Goal: Task Accomplishment & Management: Complete application form

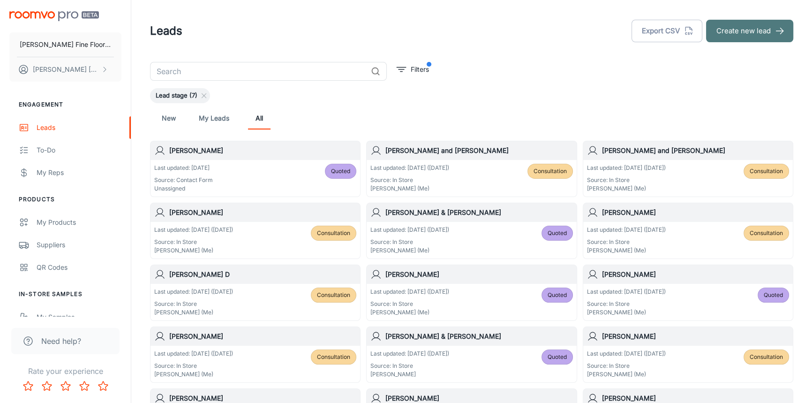
click at [749, 37] on button "Create new lead" at bounding box center [749, 31] width 87 height 23
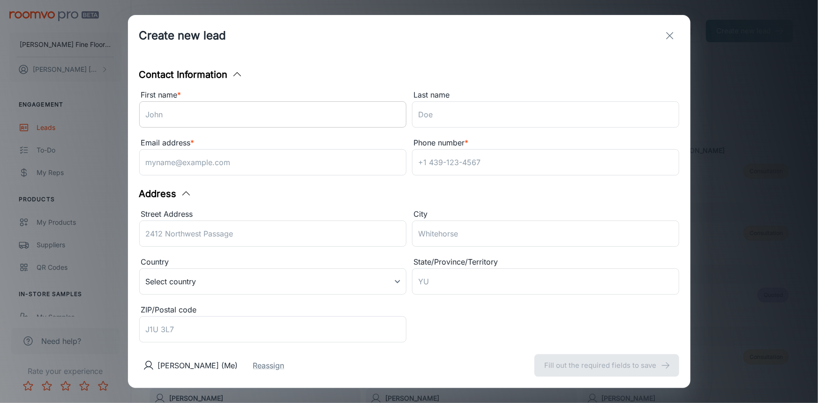
click at [209, 117] on input "First name *" at bounding box center [272, 114] width 267 height 26
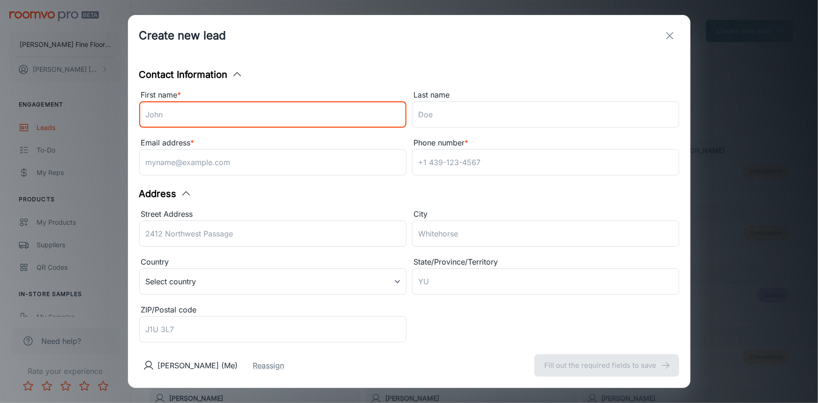
drag, startPoint x: 209, startPoint y: 117, endPoint x: 237, endPoint y: 106, distance: 30.1
click at [237, 106] on input "First name *" at bounding box center [272, 114] width 267 height 26
click at [270, 117] on input "First name *" at bounding box center [272, 114] width 267 height 26
click at [538, 116] on input "Last name" at bounding box center [545, 114] width 267 height 26
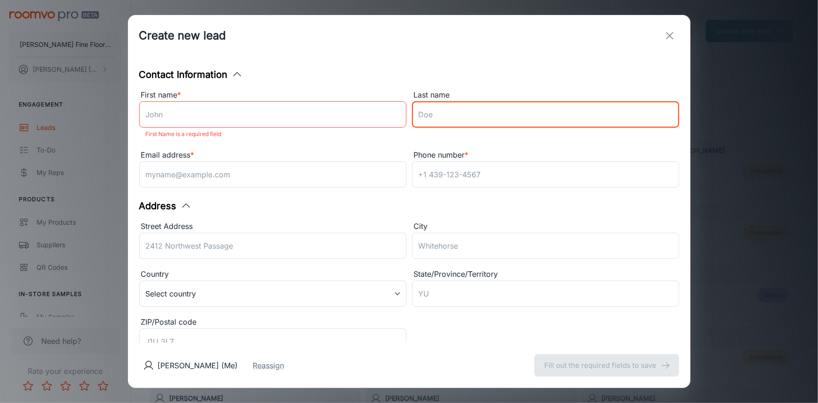
click at [295, 113] on input "First name *" at bounding box center [272, 114] width 267 height 26
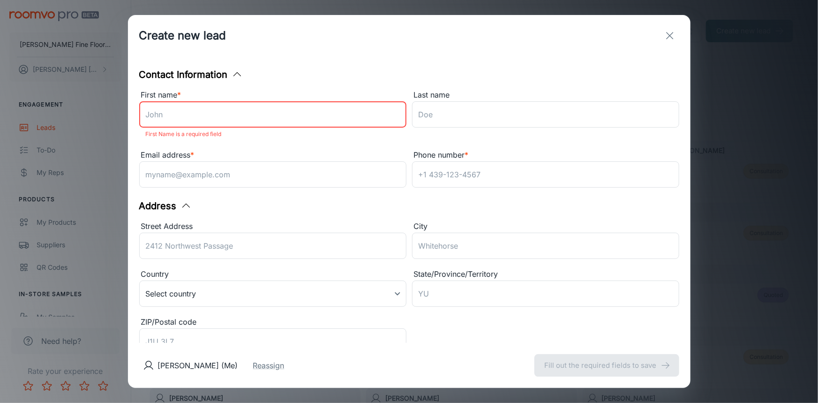
click at [314, 118] on input "First name *" at bounding box center [272, 114] width 267 height 26
click at [500, 112] on input "Last name" at bounding box center [545, 114] width 267 height 26
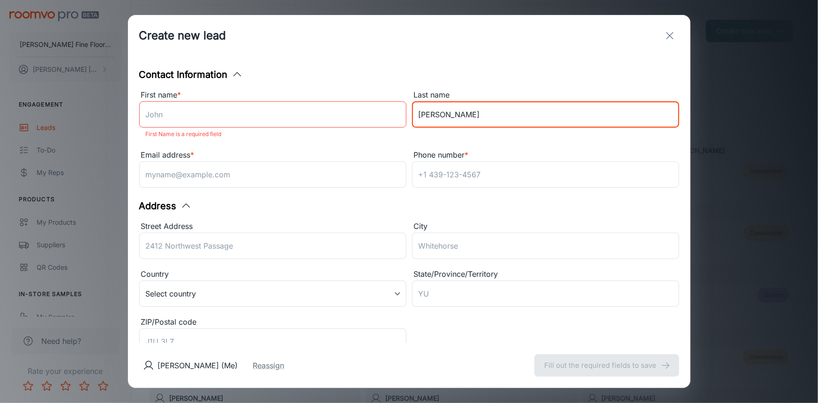
type input "[PERSON_NAME]"
click at [227, 125] on input "First name *" at bounding box center [272, 114] width 267 height 26
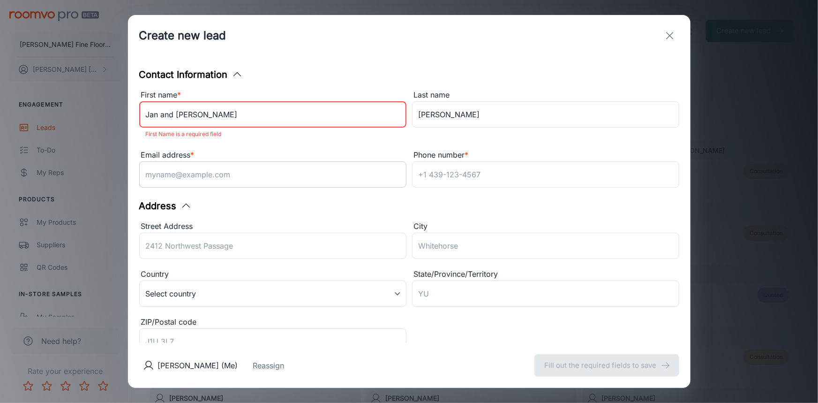
type input "Jan and [PERSON_NAME]"
click at [186, 175] on input "Email address *" at bounding box center [272, 174] width 267 height 26
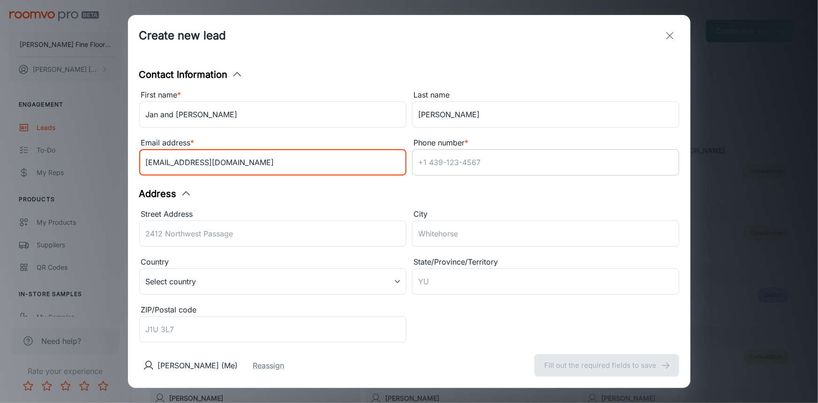
type input "[EMAIL_ADDRESS][DOMAIN_NAME]"
click at [447, 165] on input "Phone number *" at bounding box center [545, 162] width 267 height 26
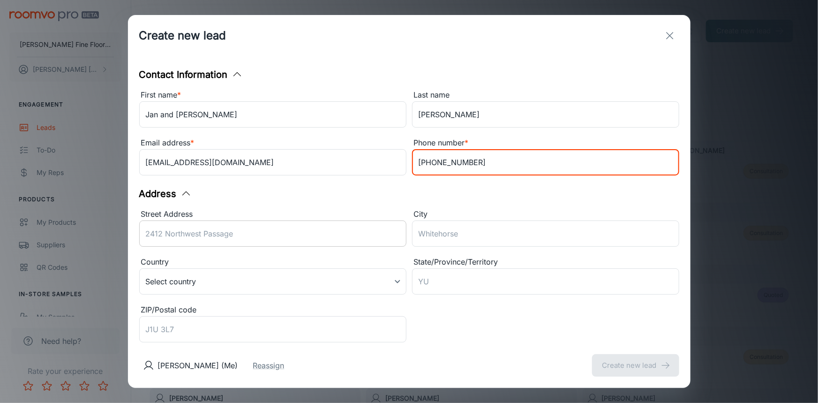
type input "[PHONE_NUMBER]"
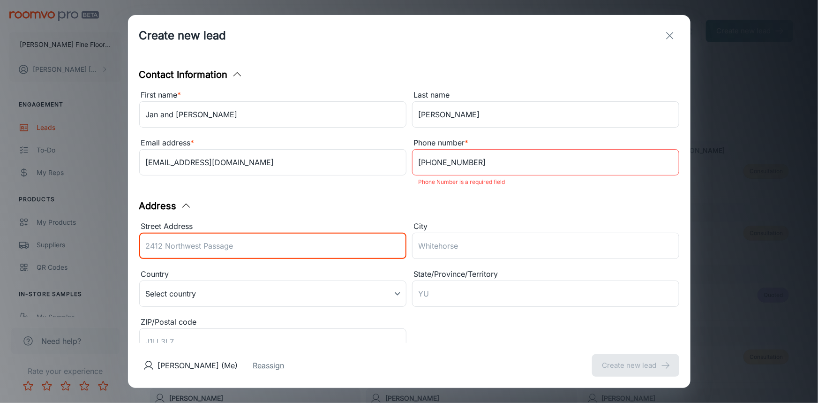
click at [225, 231] on div "Street Address ​" at bounding box center [272, 241] width 267 height 42
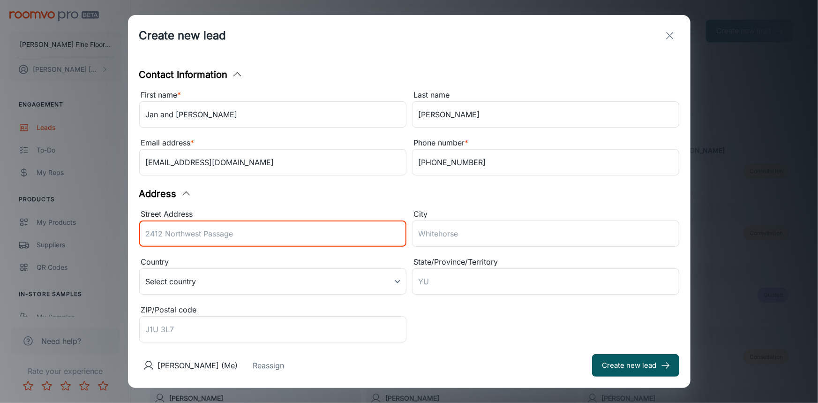
click at [211, 232] on input "Street Address" at bounding box center [272, 233] width 267 height 26
type input "[STREET_ADDRESS]"
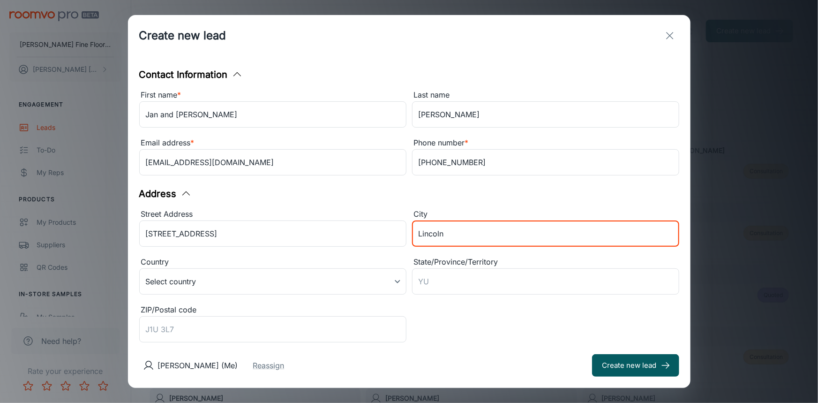
type input "Lincoln"
click at [434, 337] on div "Street Address [STREET_ADDRESS] ​ Country Select country ​ State/Province/Terri…" at bounding box center [407, 275] width 546 height 144
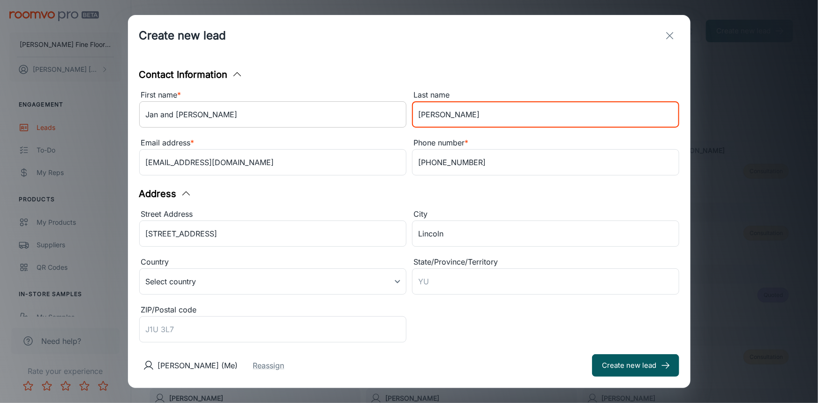
drag, startPoint x: 455, startPoint y: 116, endPoint x: 363, endPoint y: 123, distance: 92.7
click at [363, 123] on div "First name * Jan and [PERSON_NAME] ​ Last name [PERSON_NAME] ​ Email address * …" at bounding box center [407, 131] width 546 height 96
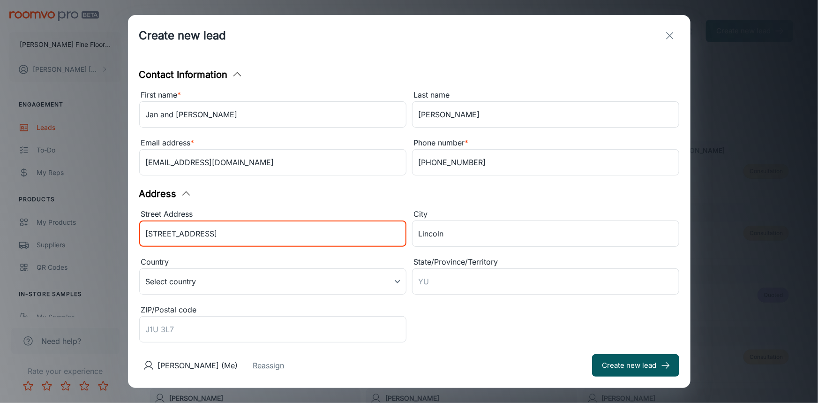
drag, startPoint x: 211, startPoint y: 235, endPoint x: 96, endPoint y: 237, distance: 114.5
click at [97, 239] on div "Create new lead Contact Information First name * Jan and [PERSON_NAME] ​ Last n…" at bounding box center [409, 201] width 818 height 403
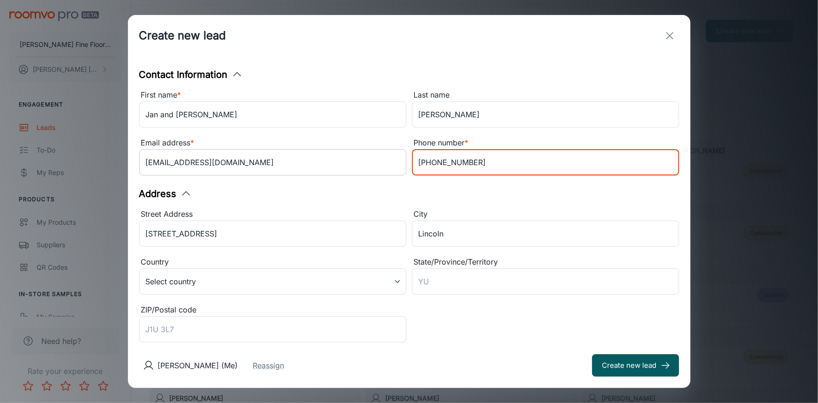
drag, startPoint x: 465, startPoint y: 165, endPoint x: 371, endPoint y: 174, distance: 94.8
click at [371, 174] on div "First name * Jan and [PERSON_NAME] ​ Last name [PERSON_NAME] ​ Email address * …" at bounding box center [407, 131] width 546 height 96
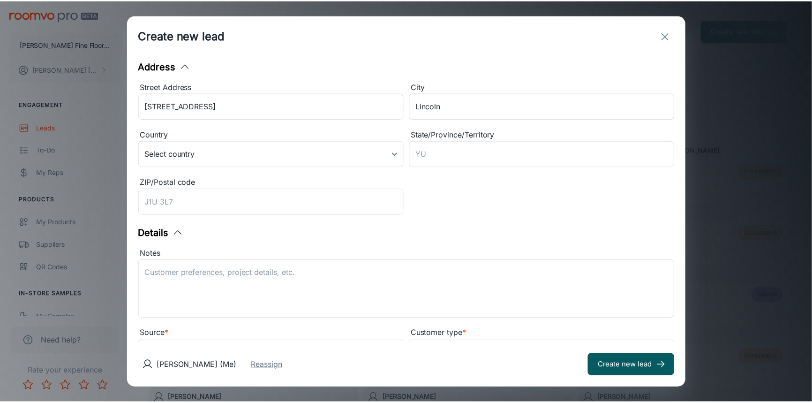
scroll to position [174, 0]
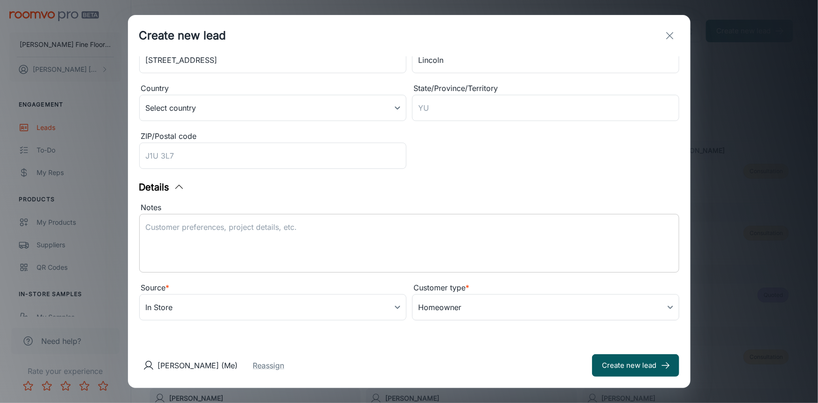
click at [324, 247] on textarea "Notes" at bounding box center [409, 243] width 527 height 43
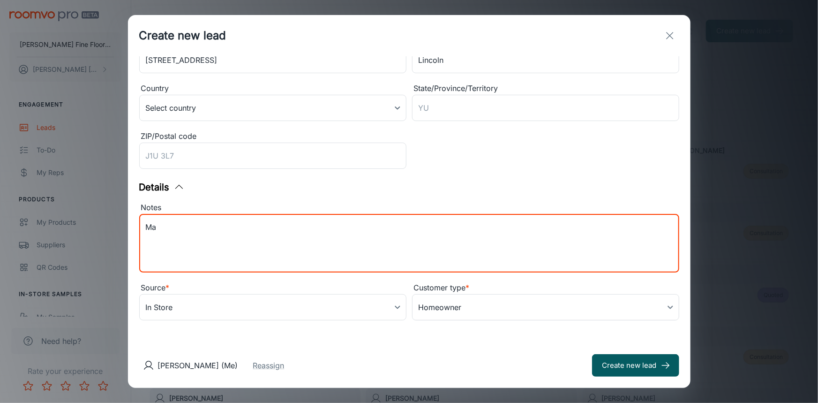
type textarea "M"
click at [370, 247] on textarea "Bring Sample of Acacia" at bounding box center [409, 243] width 527 height 43
click at [370, 159] on input "ZIP/Postal code" at bounding box center [272, 156] width 267 height 26
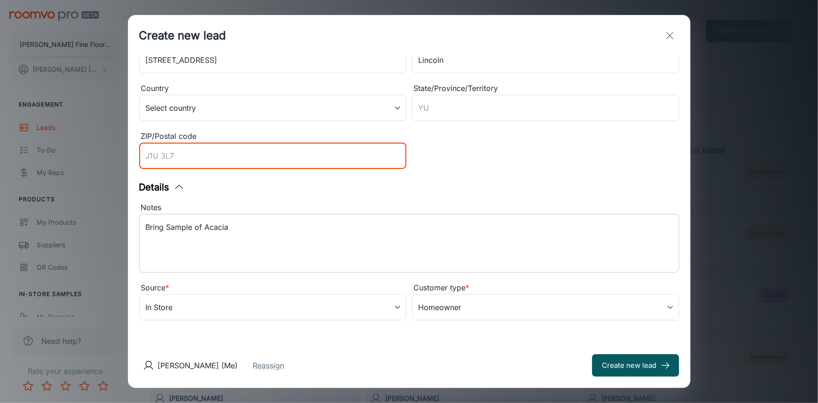
click at [363, 251] on textarea "Bring Sample of Acacia" at bounding box center [409, 243] width 527 height 43
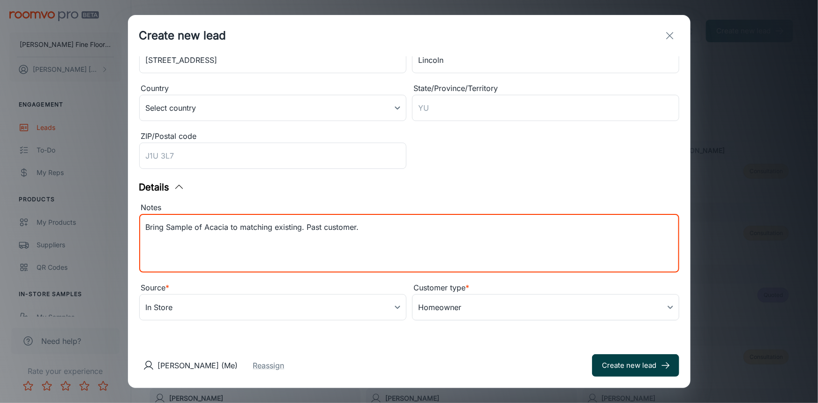
type textarea "Bring Sample of Acacia to matching existing. Past customer."
click at [633, 366] on button "Create new lead" at bounding box center [635, 365] width 87 height 23
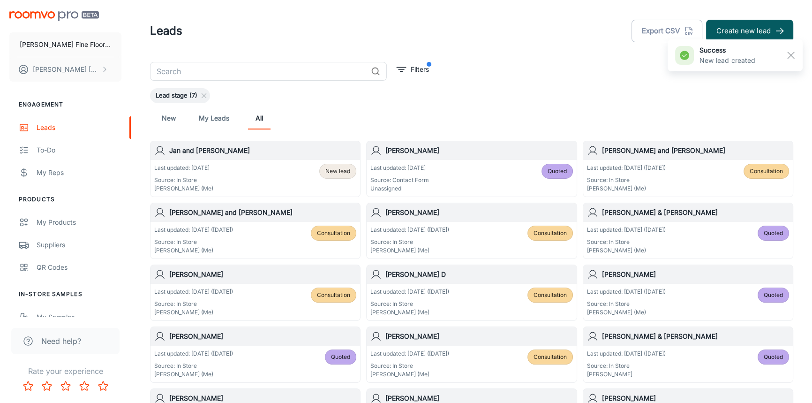
click at [225, 157] on div "Jan and [PERSON_NAME]" at bounding box center [256, 150] width 210 height 19
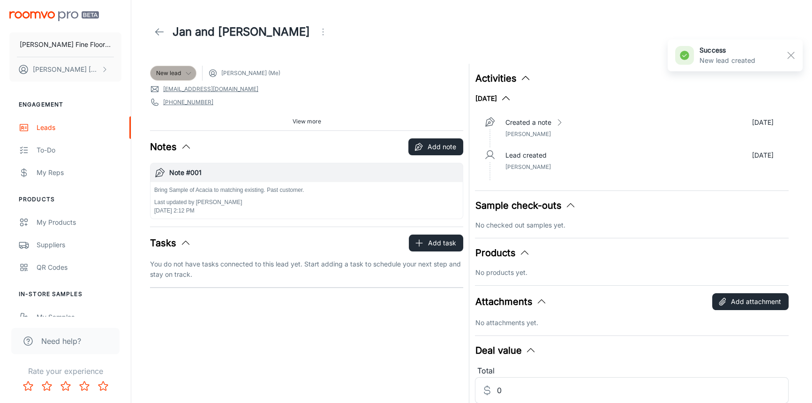
click at [187, 69] on icon at bounding box center [189, 73] width 8 height 8
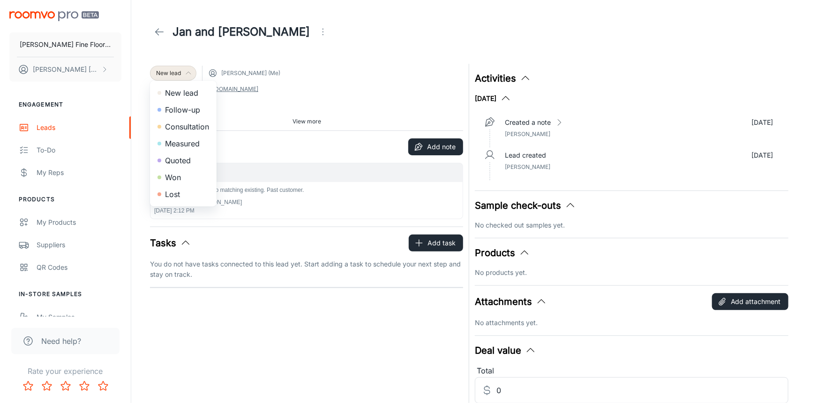
click at [180, 128] on li "Consultation" at bounding box center [183, 126] width 67 height 17
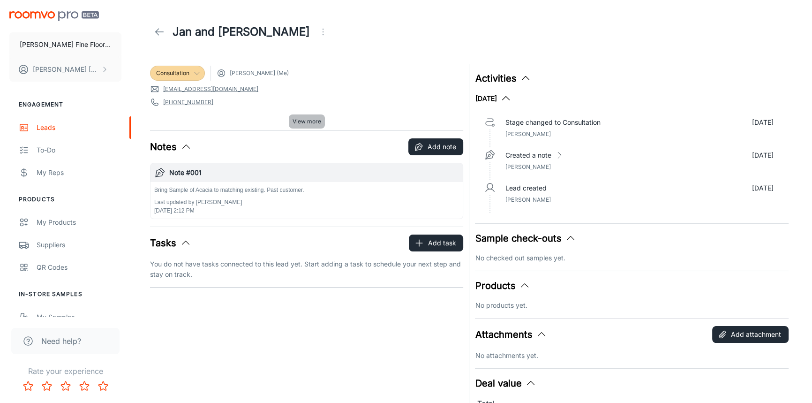
click at [304, 120] on span "View more" at bounding box center [307, 121] width 29 height 8
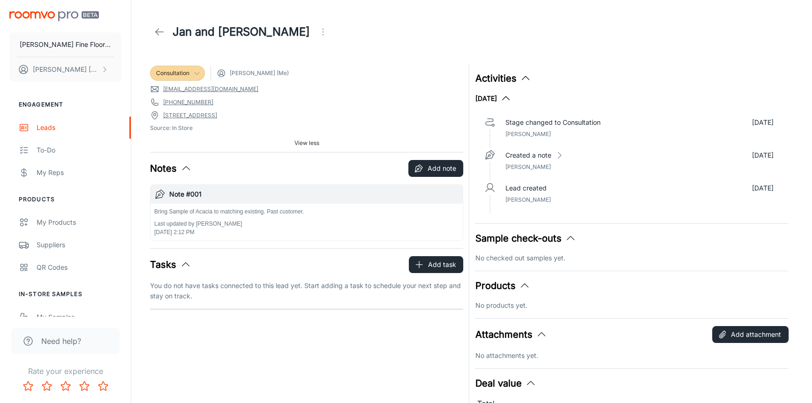
drag, startPoint x: 356, startPoint y: 108, endPoint x: 272, endPoint y: 226, distance: 144.2
click at [272, 226] on p "Last updated by [PERSON_NAME]" at bounding box center [229, 223] width 150 height 8
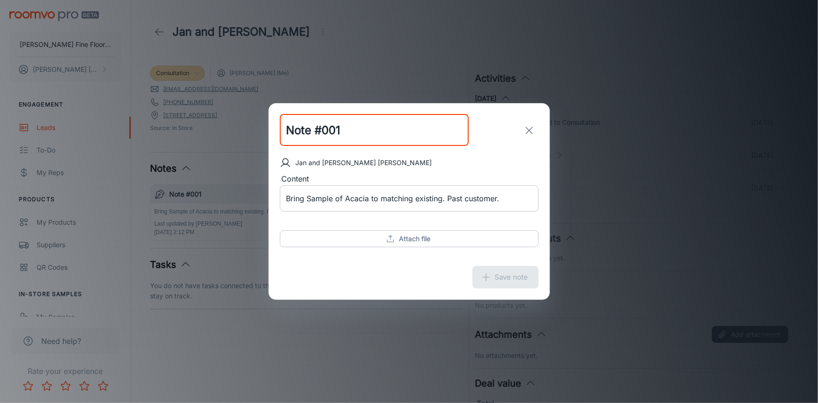
click at [523, 204] on textarea "Bring Sample of Acacia to matching existing. Past customer." at bounding box center [410, 198] width 246 height 11
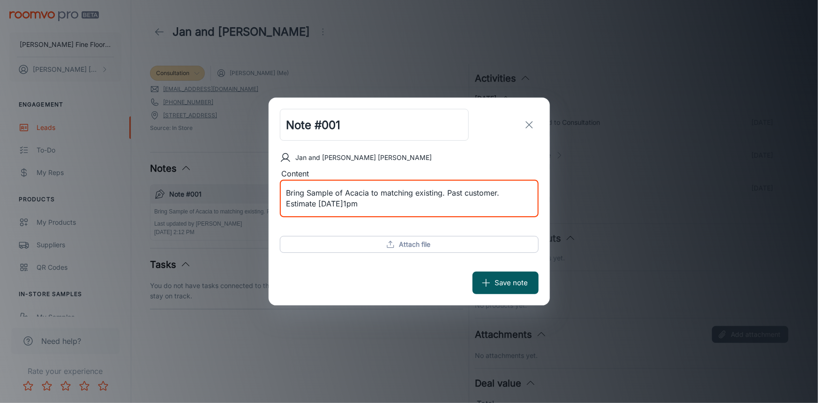
type textarea "Bring Sample of Acacia to matching existing. Past customer. Estimate [DATE]1pm"
click at [408, 206] on textarea "Bring Sample of Acacia to matching existing. Past customer. Estimate [DATE]1pm" at bounding box center [410, 199] width 246 height 22
click at [511, 195] on textarea "Bring Sample of Acacia to matching existing. Past customer. Estimate [DATE]1pm" at bounding box center [410, 199] width 246 height 22
click at [511, 285] on button "Save note" at bounding box center [506, 283] width 66 height 23
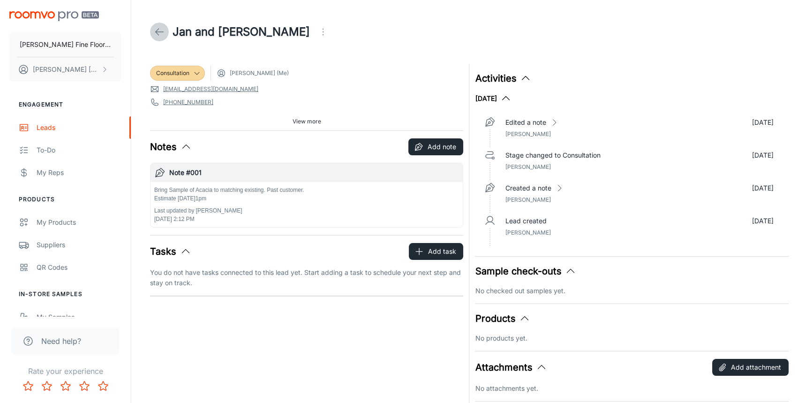
click at [161, 32] on line at bounding box center [160, 32] width 8 height 0
